Goal: Book appointment/travel/reservation

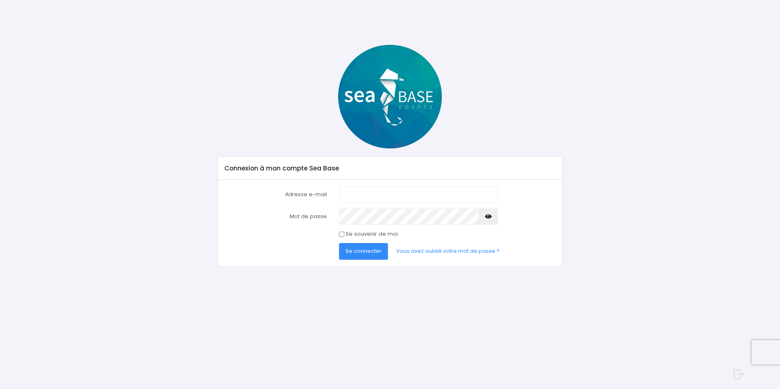
type input "gilles.roche@cern.ch"
click at [356, 250] on span "Se connecter" at bounding box center [363, 251] width 36 height 8
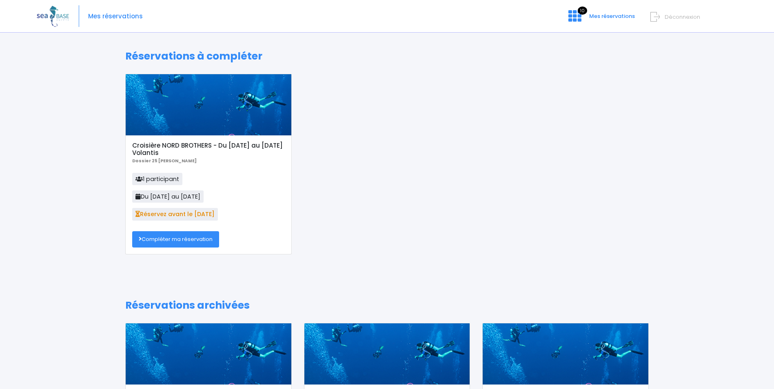
click at [172, 239] on link "Compléter ma réservation" at bounding box center [175, 239] width 87 height 16
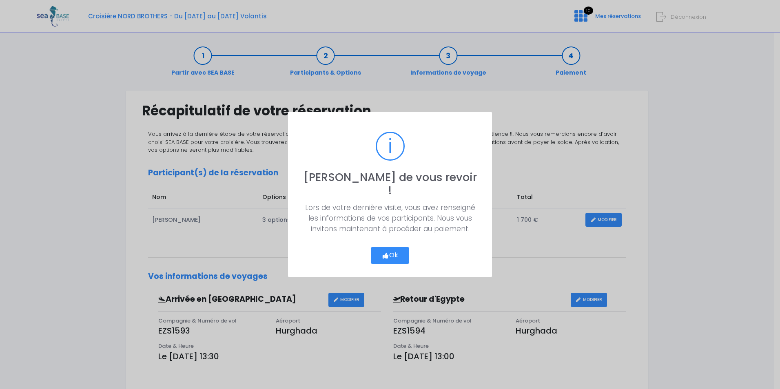
drag, startPoint x: 392, startPoint y: 245, endPoint x: 372, endPoint y: 246, distance: 19.6
click at [391, 247] on button "Ok" at bounding box center [390, 255] width 38 height 17
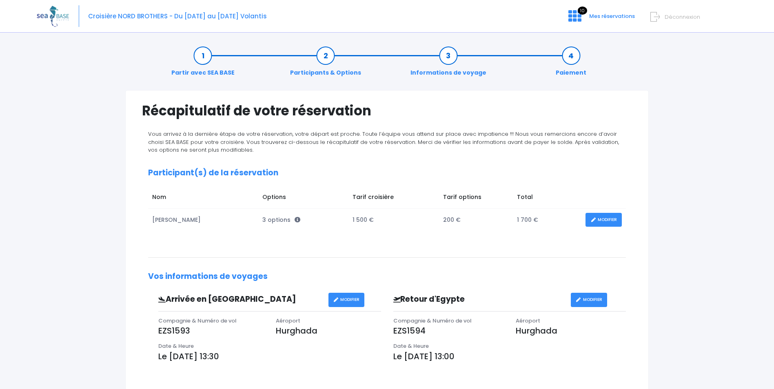
click at [599, 224] on link "MODIFIER" at bounding box center [603, 220] width 36 height 14
click at [604, 219] on link "MODIFIER" at bounding box center [603, 220] width 36 height 14
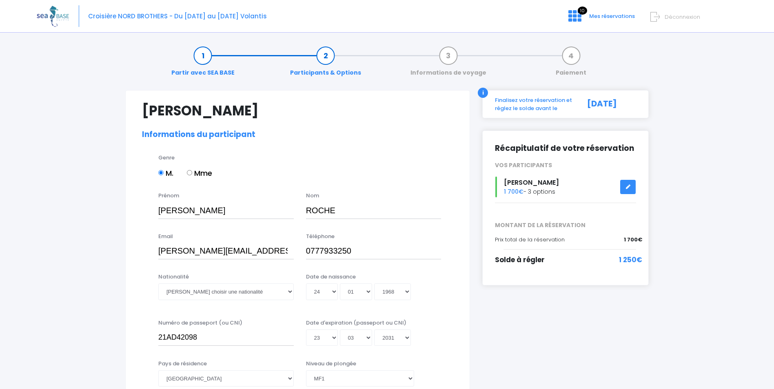
select select "MF1"
select select "40/41"
select select "ML"
select select "L"
click at [625, 186] on link at bounding box center [627, 187] width 15 height 14
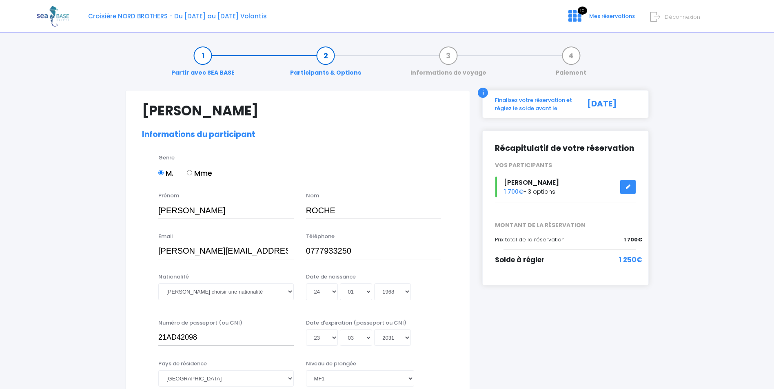
select select "MF1"
select select "40/41"
select select "ML"
select select "L"
click at [628, 187] on icon at bounding box center [628, 187] width 6 height 0
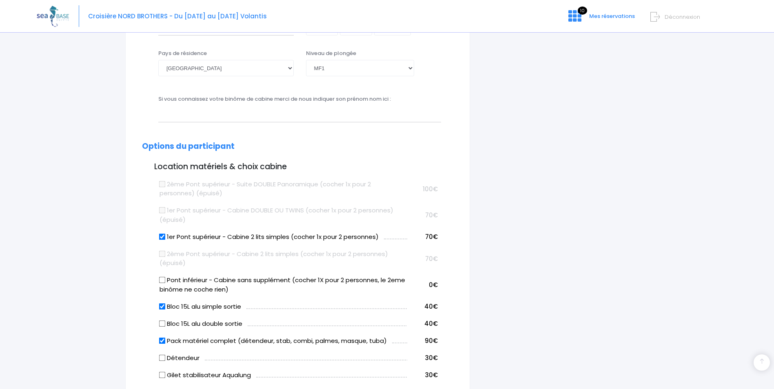
scroll to position [326, 0]
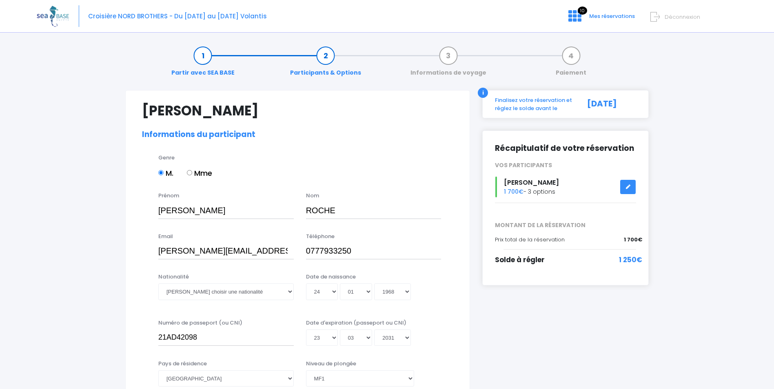
select select "MF1"
select select "40/41"
select select "ML"
select select "L"
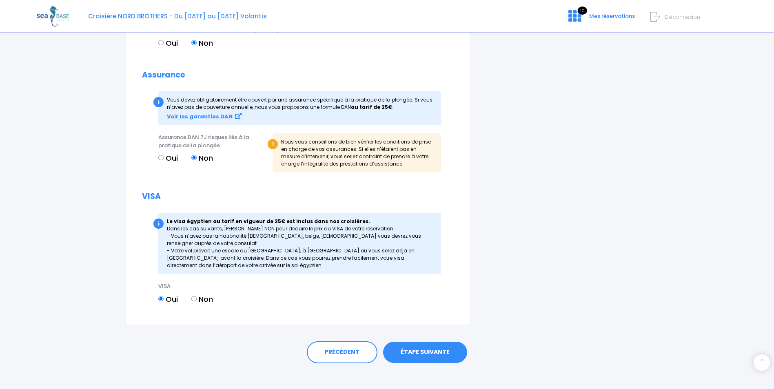
scroll to position [985, 0]
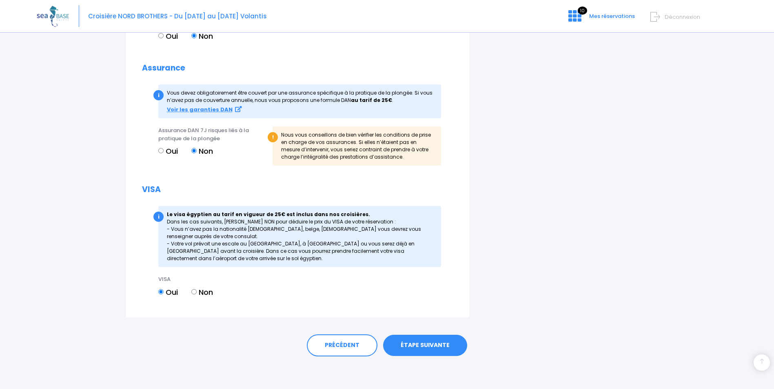
click at [436, 346] on link "ÉTAPE SUIVANTE" at bounding box center [425, 345] width 84 height 21
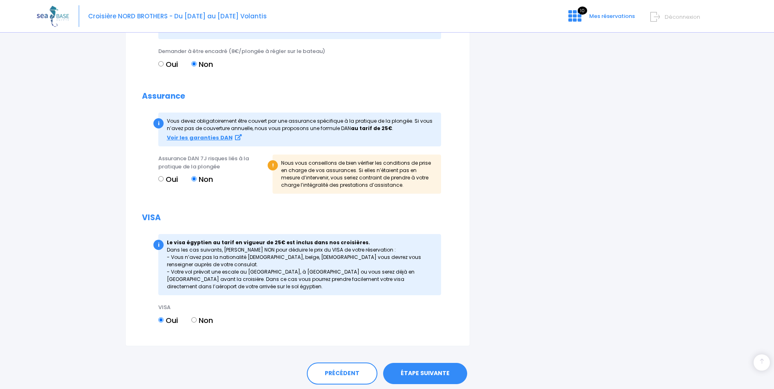
scroll to position [998, 0]
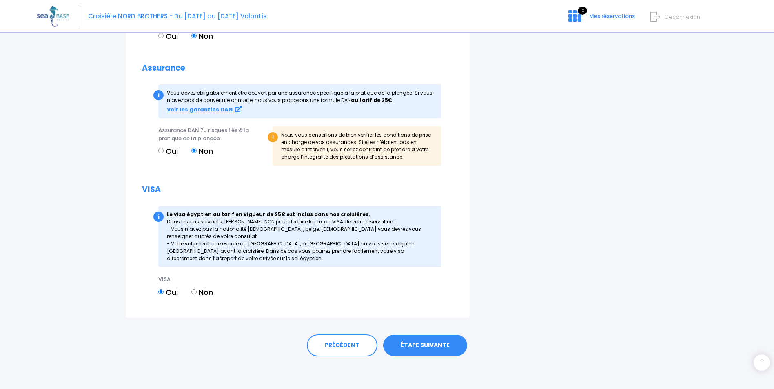
click at [428, 342] on link "ÉTAPE SUIVANTE" at bounding box center [425, 345] width 84 height 21
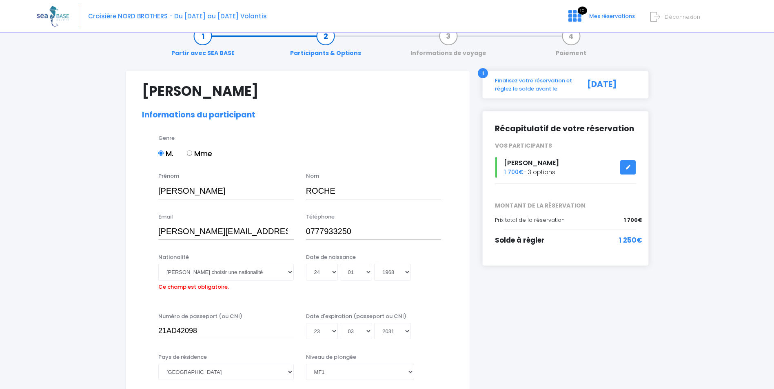
scroll to position [0, 0]
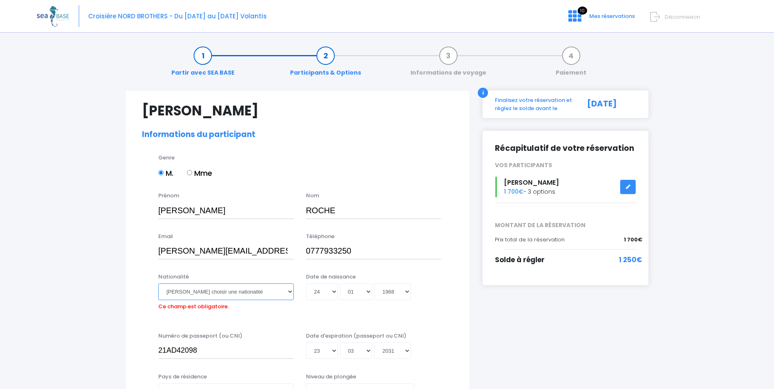
click at [289, 292] on select "Veuillez choisir une nationalité Afghane Albanaise Algerienne Allemande America…" at bounding box center [225, 291] width 135 height 16
select select "Française"
click at [158, 283] on select "Veuillez choisir une nationalité Afghane Albanaise Algerienne Allemande America…" at bounding box center [225, 291] width 135 height 16
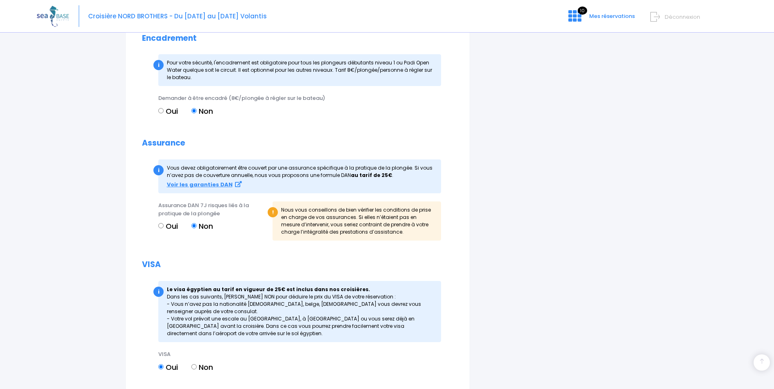
scroll to position [985, 0]
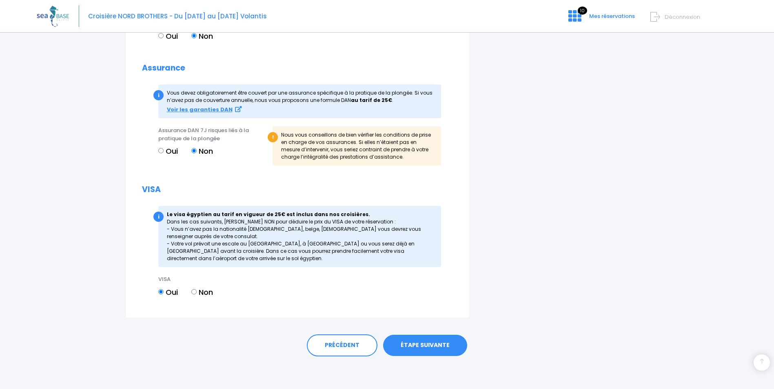
click at [433, 346] on link "ÉTAPE SUIVANTE" at bounding box center [425, 345] width 84 height 21
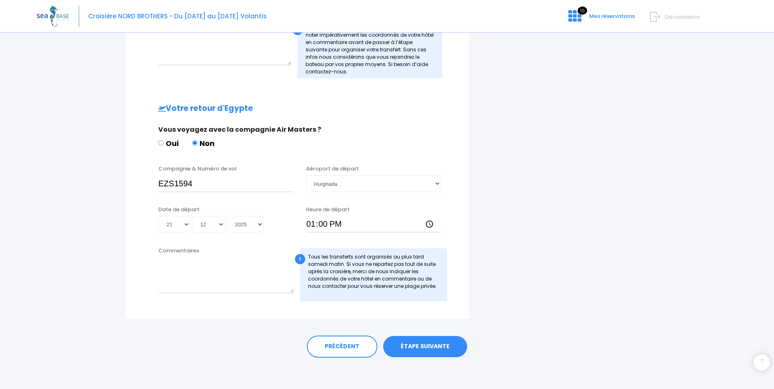
scroll to position [328, 0]
click at [426, 348] on link "ÉTAPE SUIVANTE" at bounding box center [425, 345] width 84 height 21
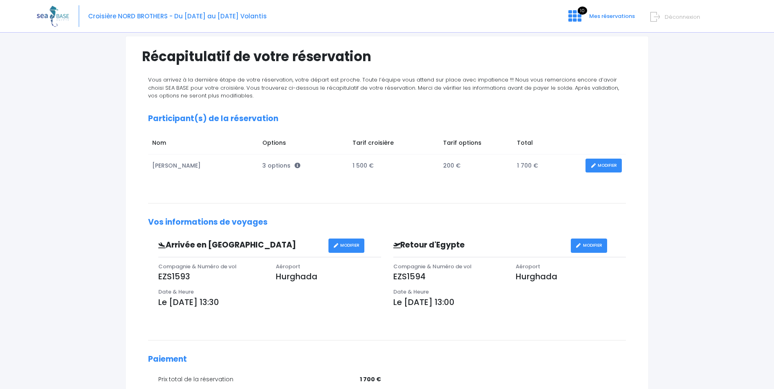
scroll to position [184, 0]
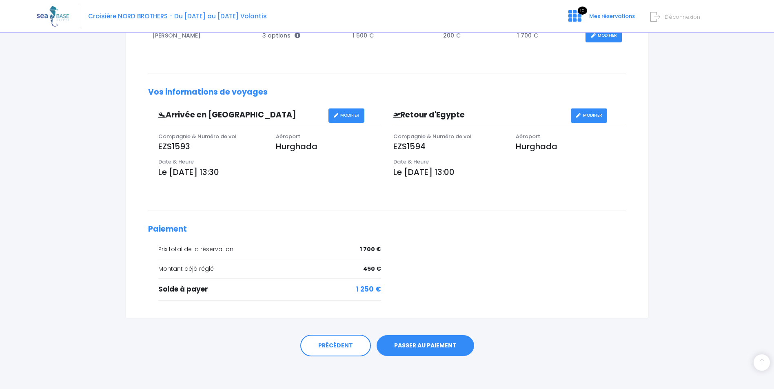
click at [418, 346] on link "PASSER AU PAIEMENT" at bounding box center [424, 345] width 97 height 21
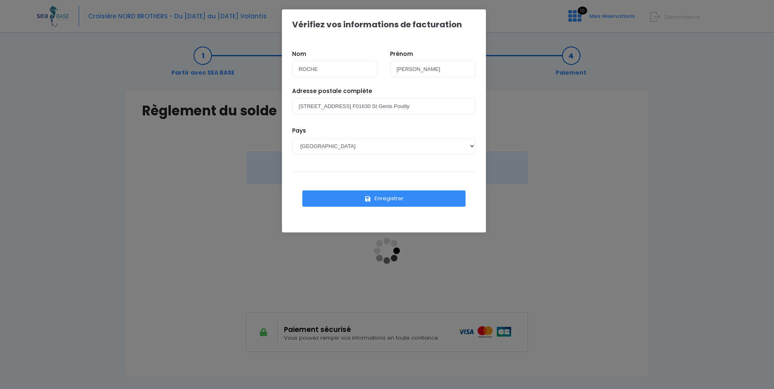
click at [374, 196] on button "Enregistrer" at bounding box center [383, 198] width 163 height 16
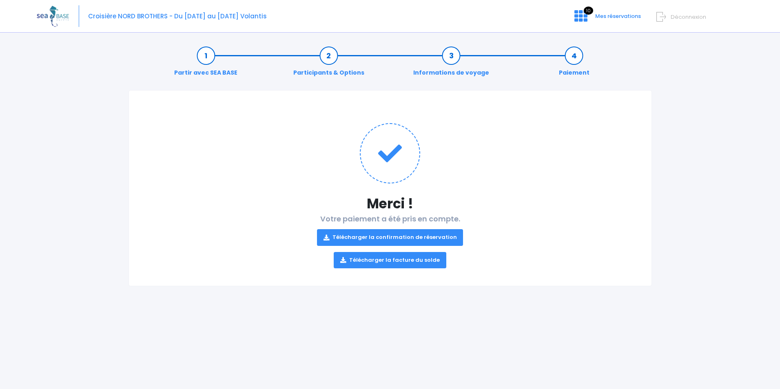
click at [329, 238] on icon at bounding box center [326, 238] width 6 height 0
click at [344, 260] on icon at bounding box center [343, 260] width 6 height 0
